Goal: Information Seeking & Learning: Find specific fact

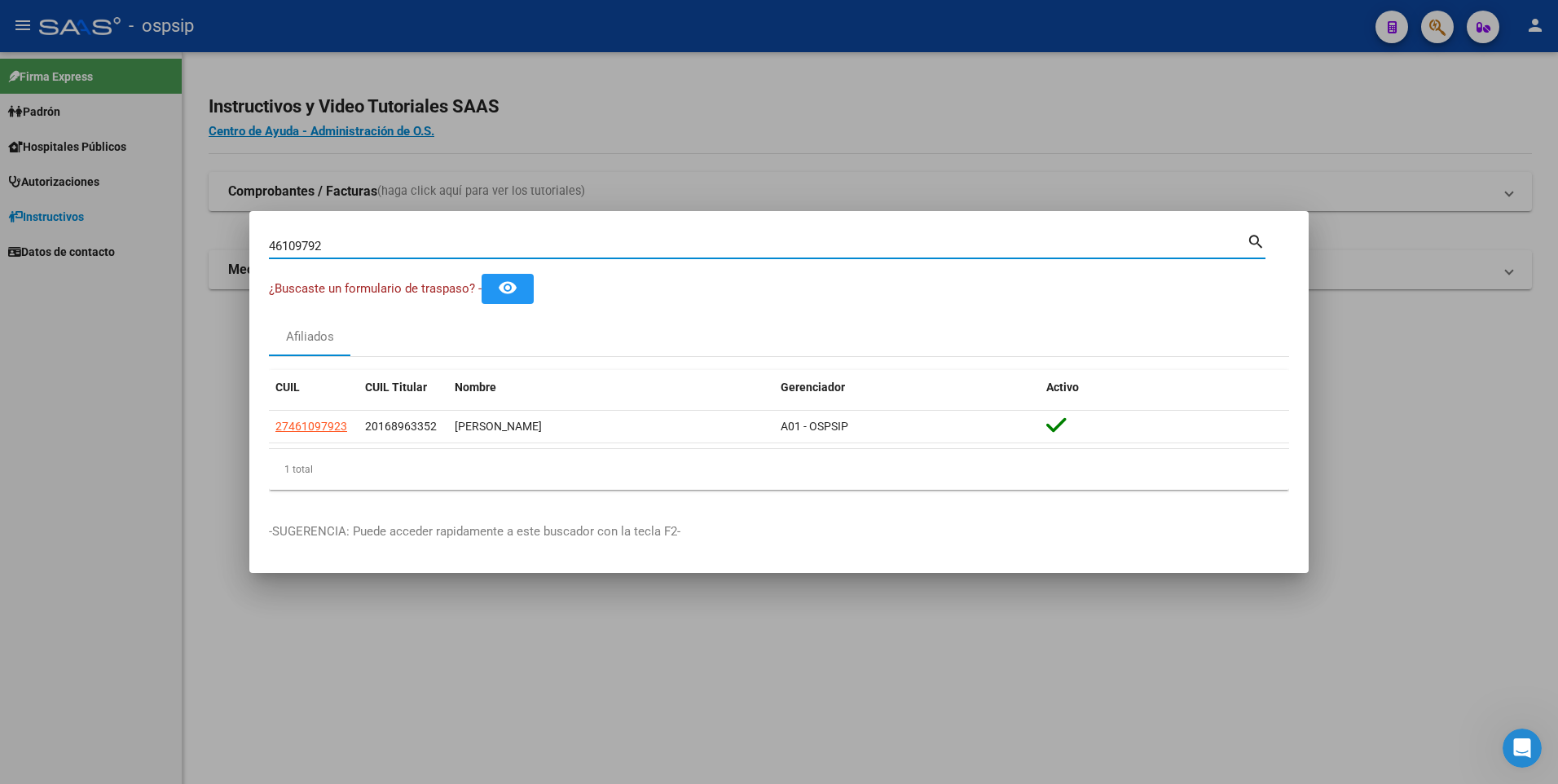
drag, startPoint x: 286, startPoint y: 249, endPoint x: 205, endPoint y: 251, distance: 81.0
click at [205, 251] on div "46109792 Buscar (apellido, dni, cuil, nro traspaso, cuit, obra social) search ¿…" at bounding box center [779, 392] width 1558 height 784
paste input "45456576"
type input "45456576"
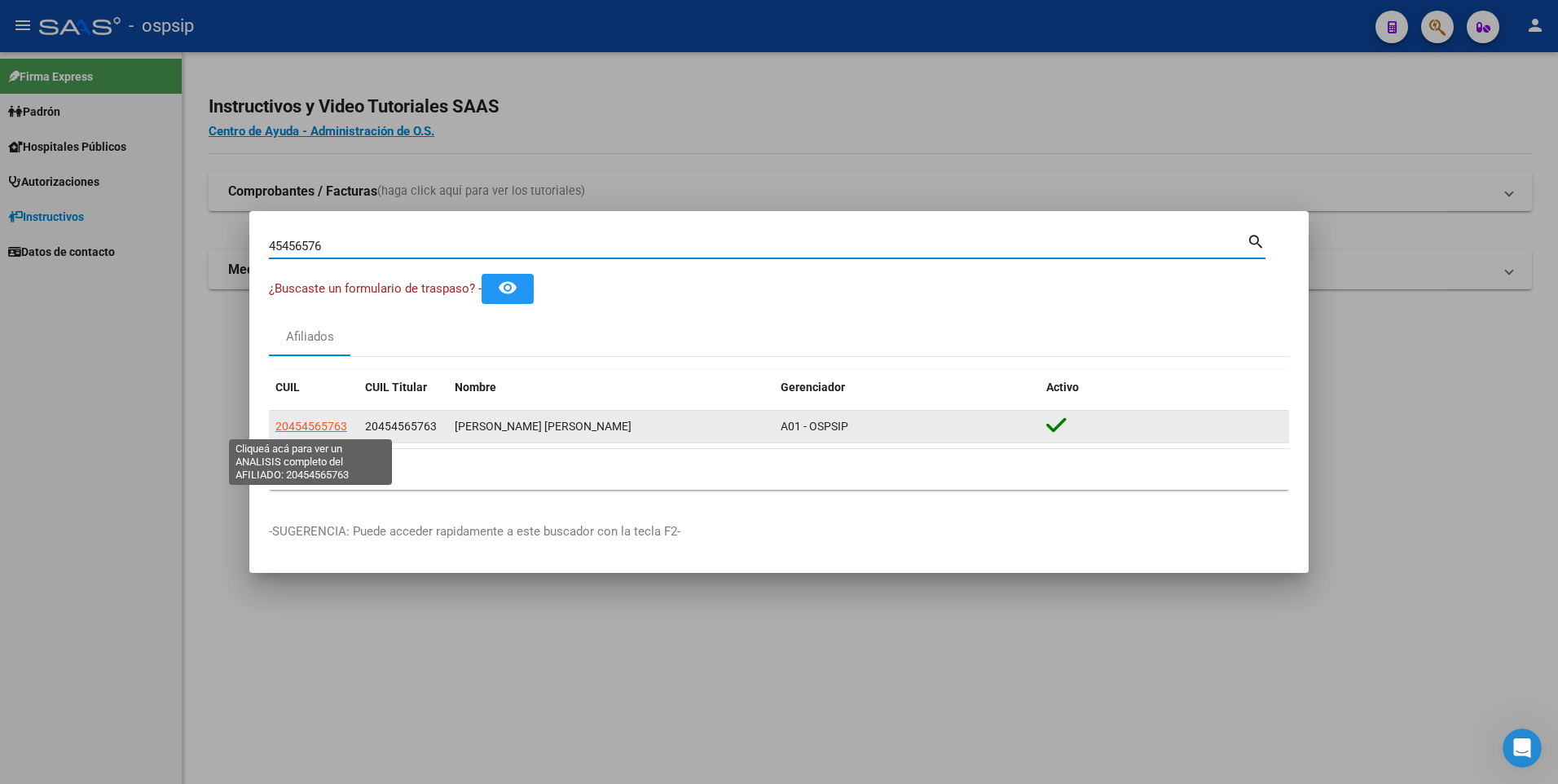
click at [316, 427] on span "20454565763" at bounding box center [311, 427] width 72 height 13
type textarea "20454565763"
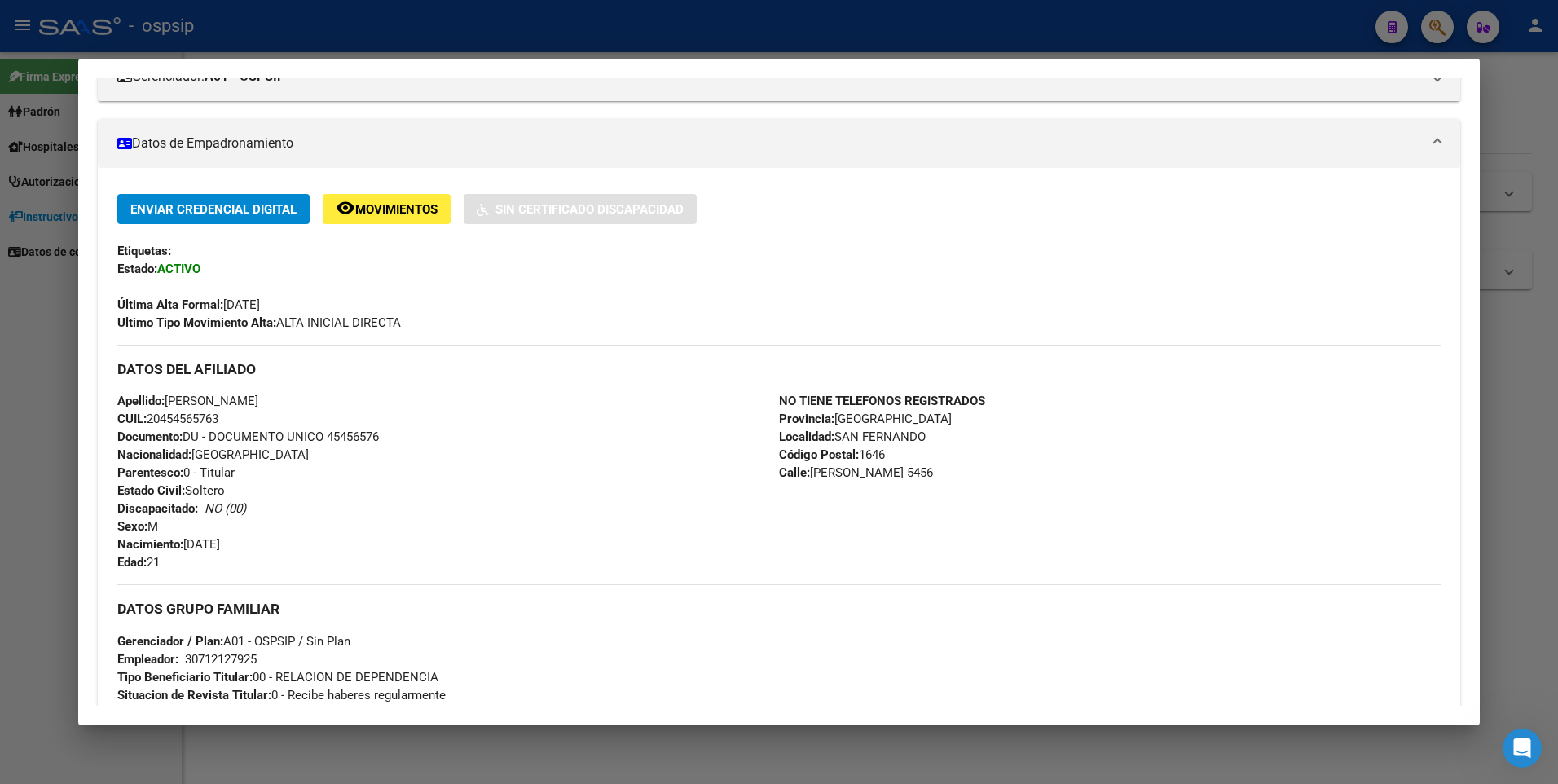
scroll to position [244, 0]
click at [561, 52] on div at bounding box center [779, 392] width 1558 height 784
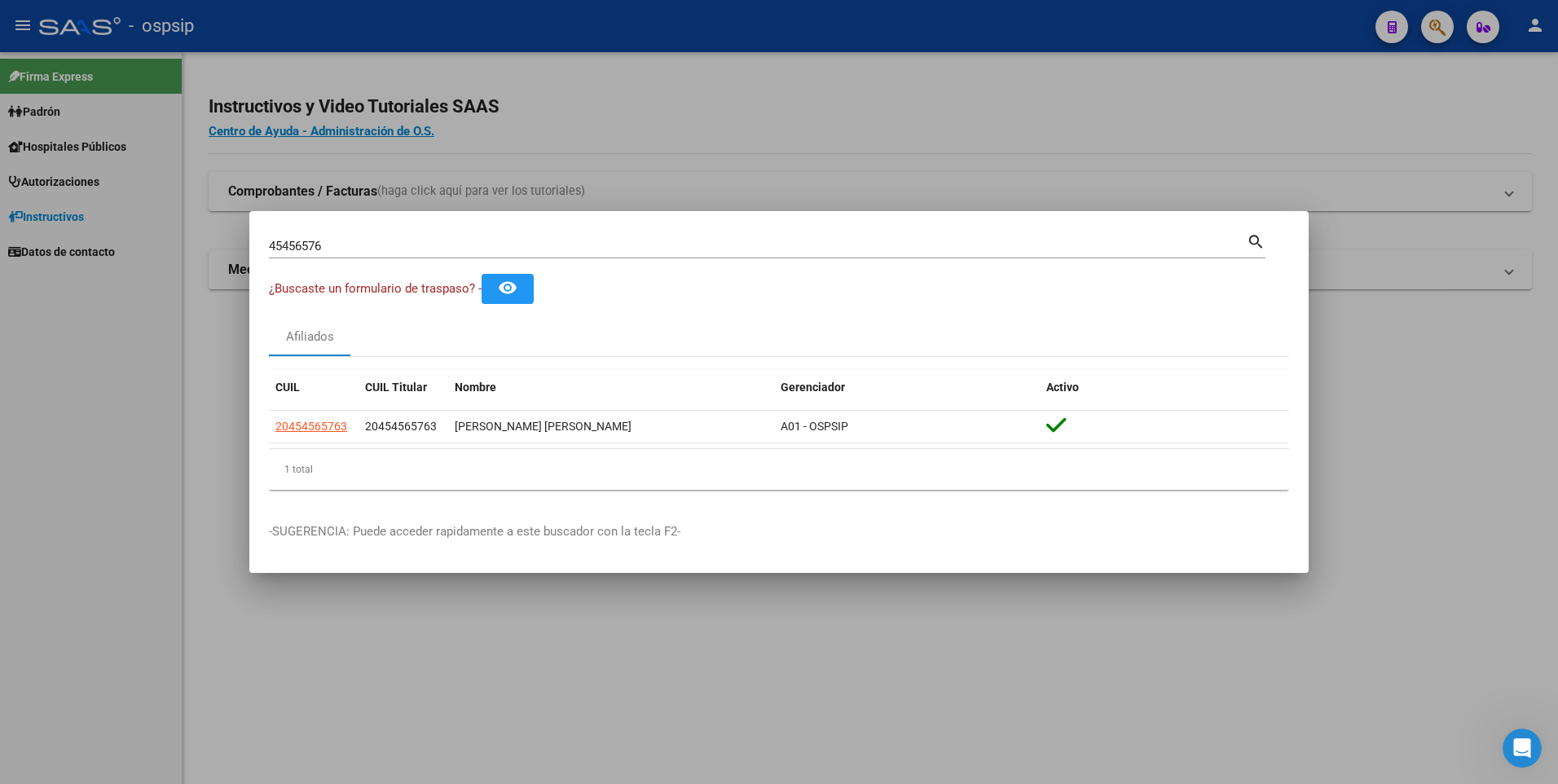
click at [586, 244] on input "45456576" at bounding box center [758, 246] width 978 height 15
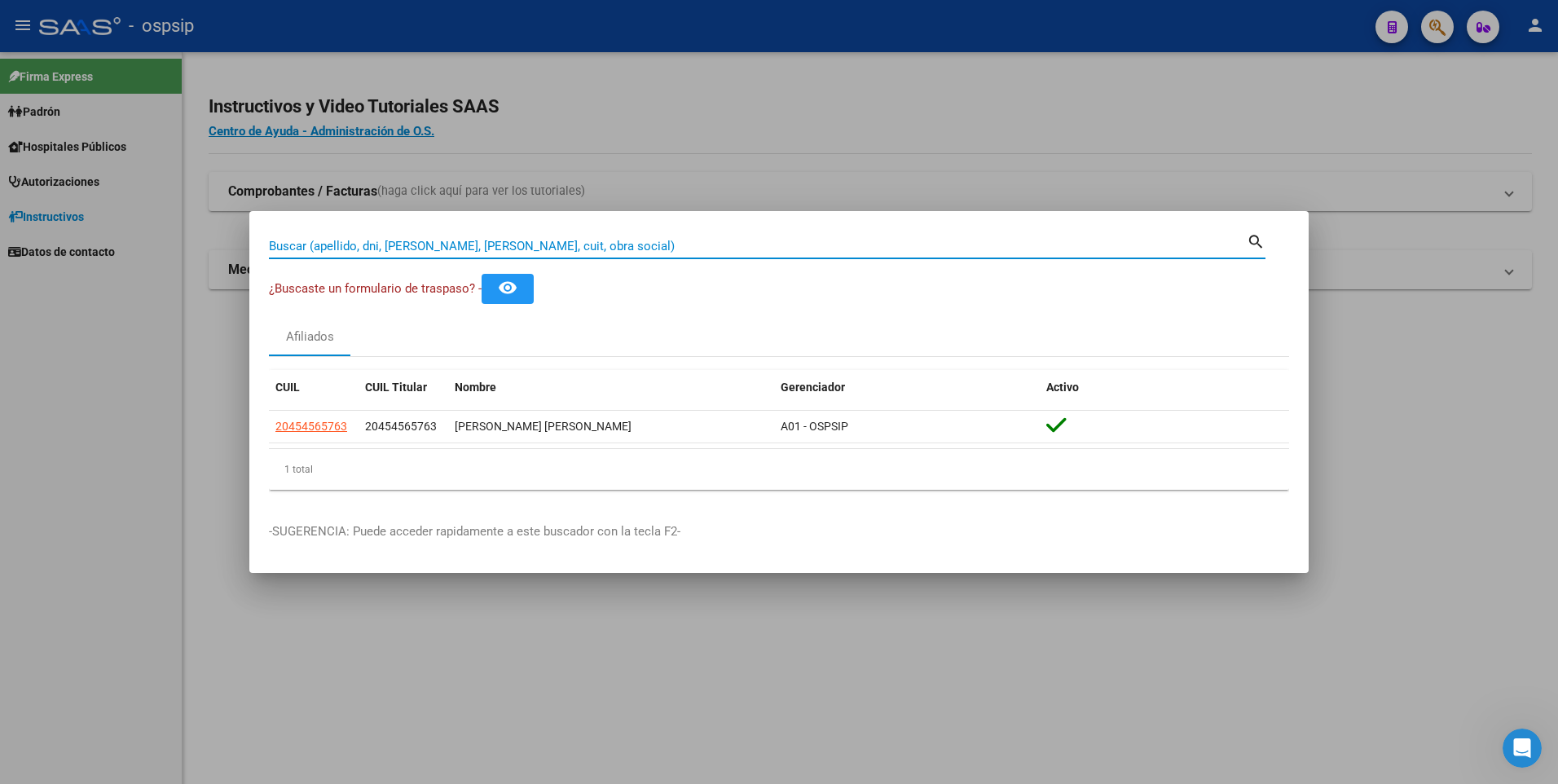
paste input "31861710"
type input "31861710"
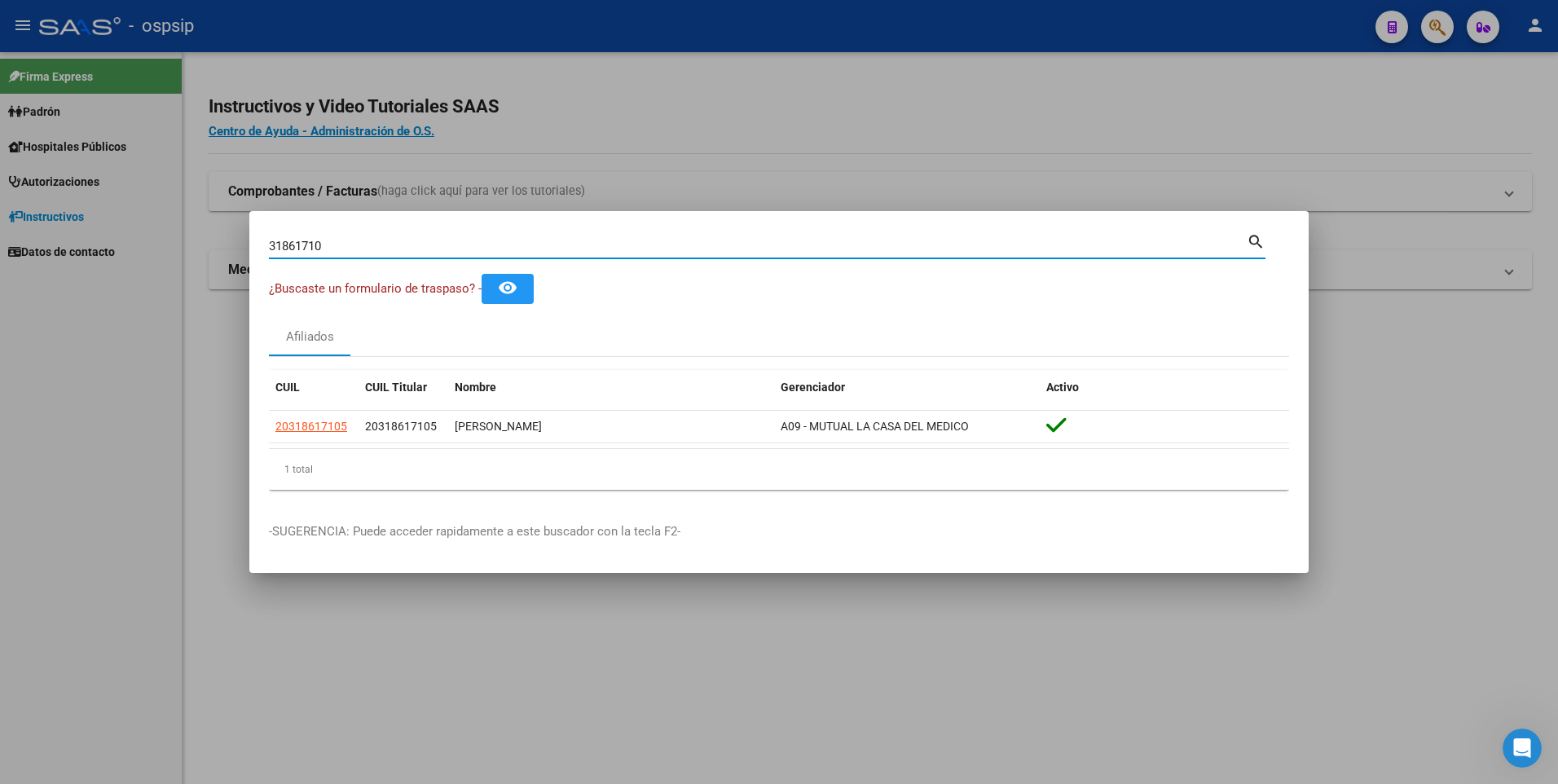
click at [574, 245] on input "31861710" at bounding box center [758, 246] width 978 height 15
click at [546, 239] on input "Buscar (apellido, dni, [PERSON_NAME], [PERSON_NAME], cuit, obra social)" at bounding box center [758, 246] width 978 height 15
paste input "22082416"
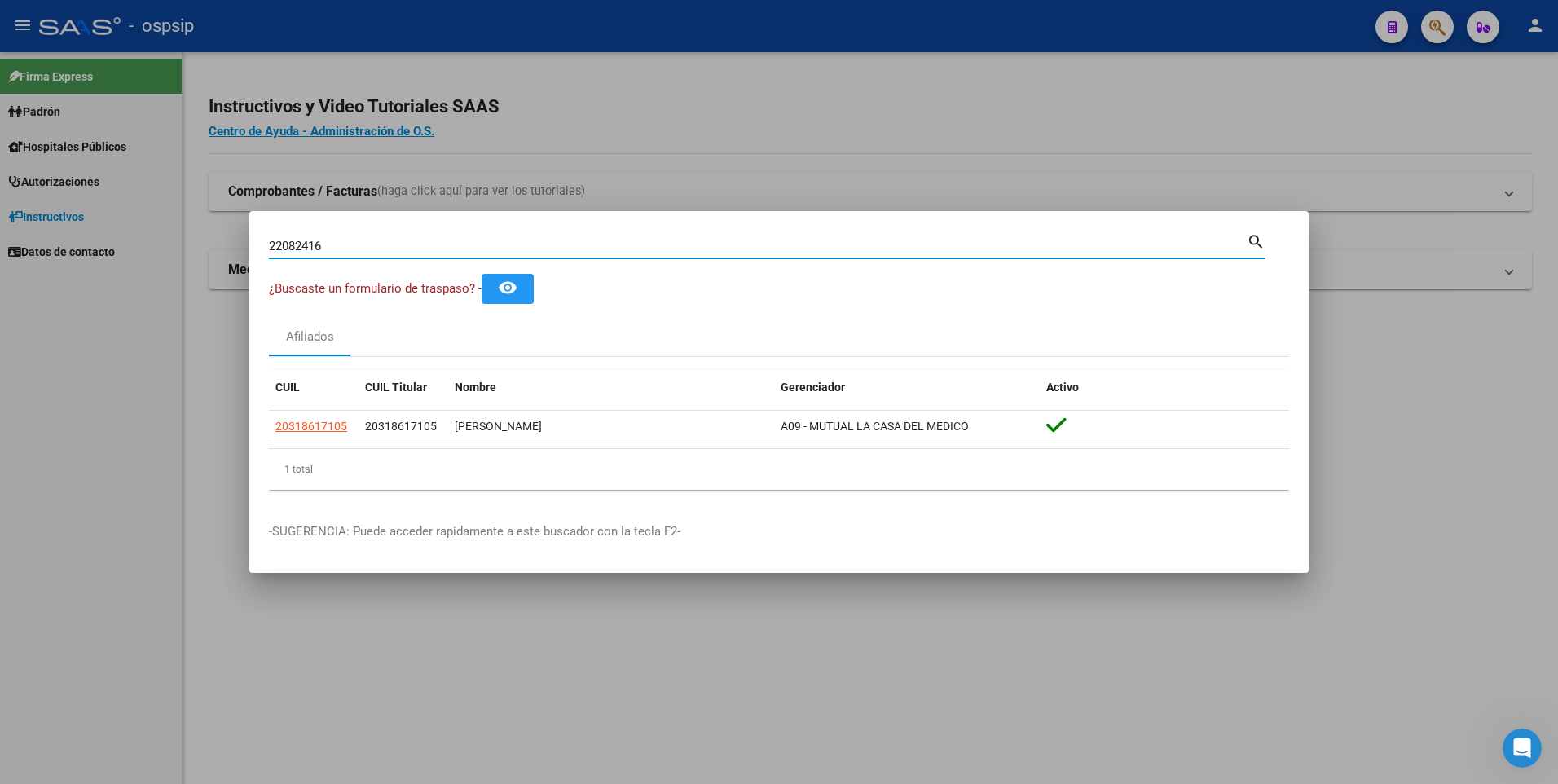
type input "22082416"
